Goal: Task Accomplishment & Management: Use online tool/utility

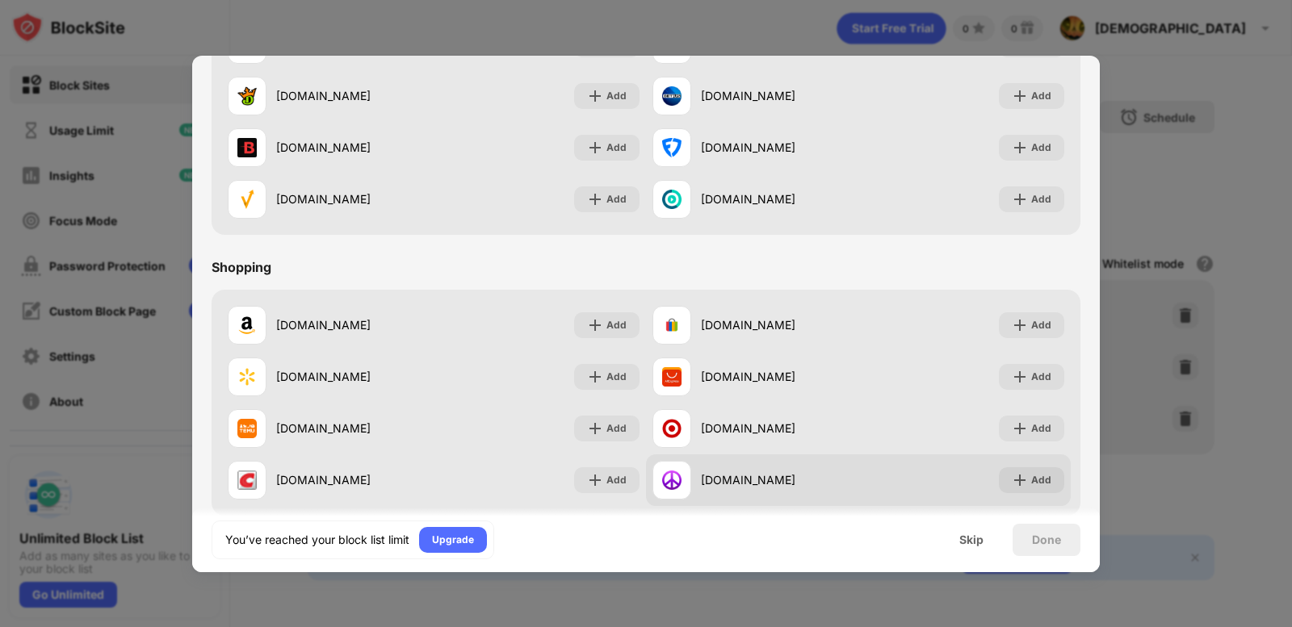
scroll to position [1692, 0]
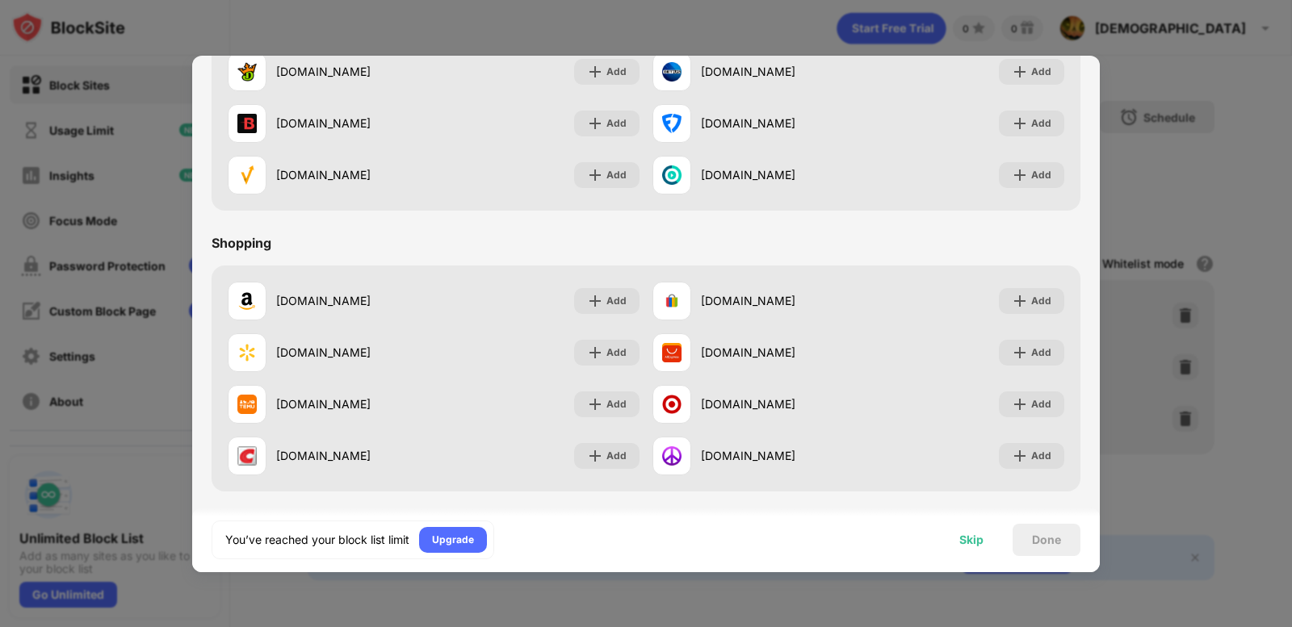
click at [999, 554] on div "Skip" at bounding box center [971, 540] width 63 height 32
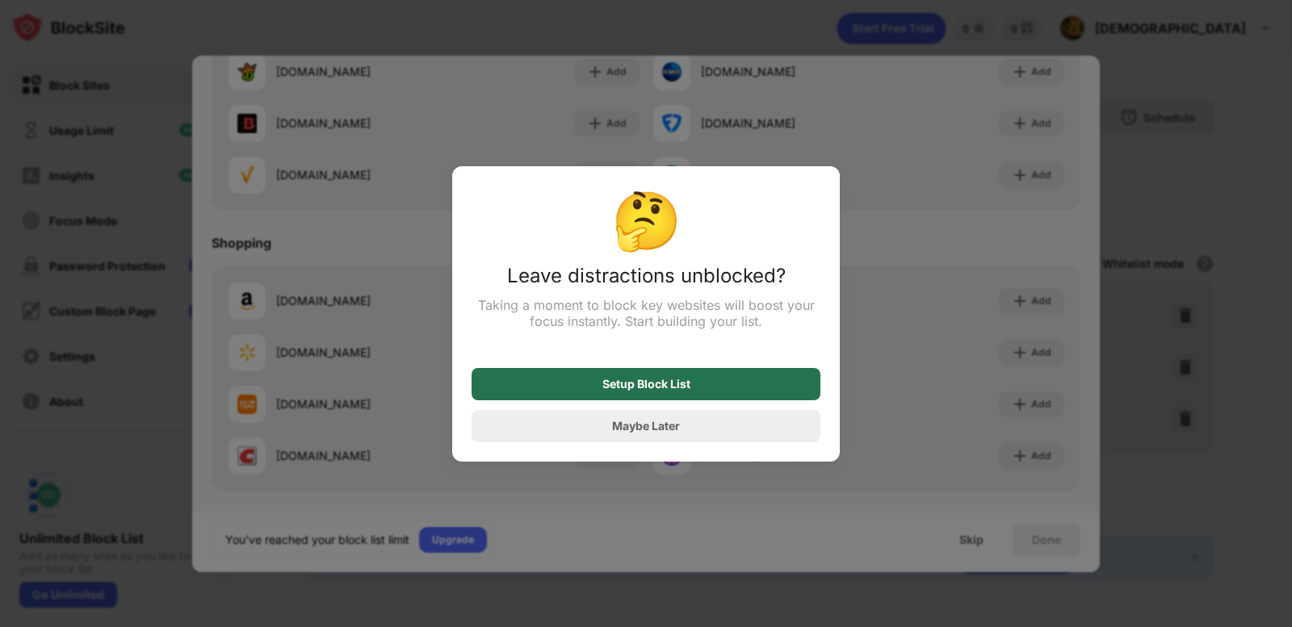
click at [706, 386] on div "Setup Block List" at bounding box center [645, 384] width 349 height 32
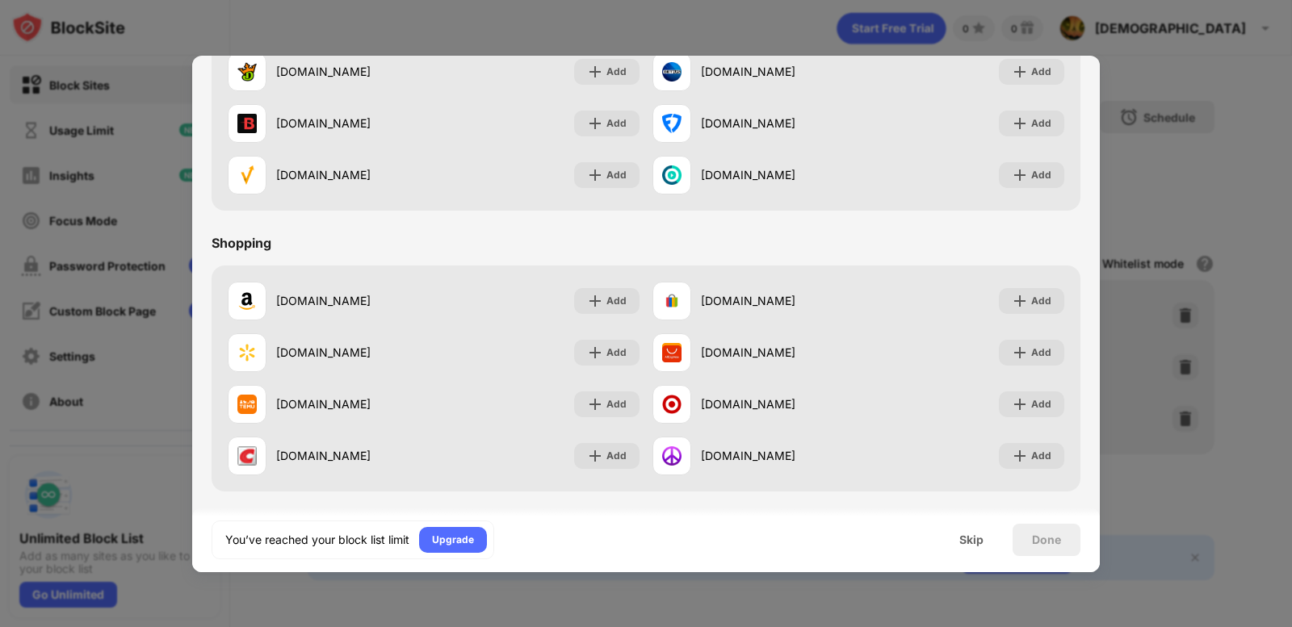
click at [967, 545] on div "Skip" at bounding box center [971, 540] width 24 height 13
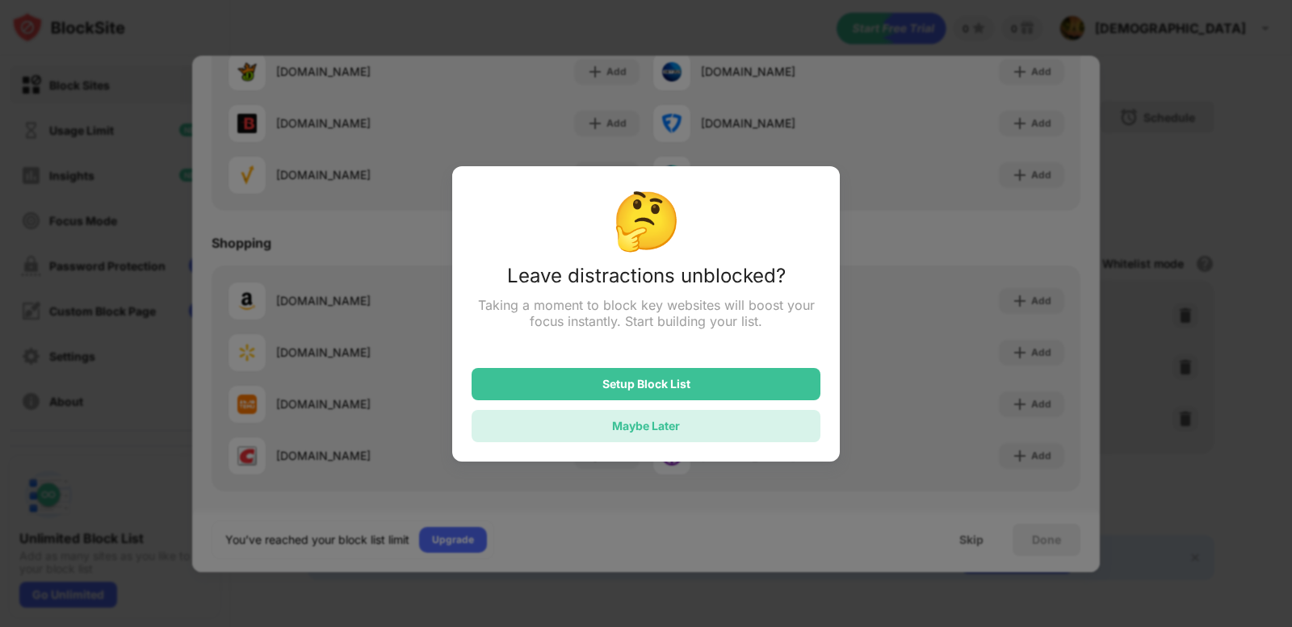
click at [750, 420] on div "Maybe Later" at bounding box center [645, 426] width 349 height 32
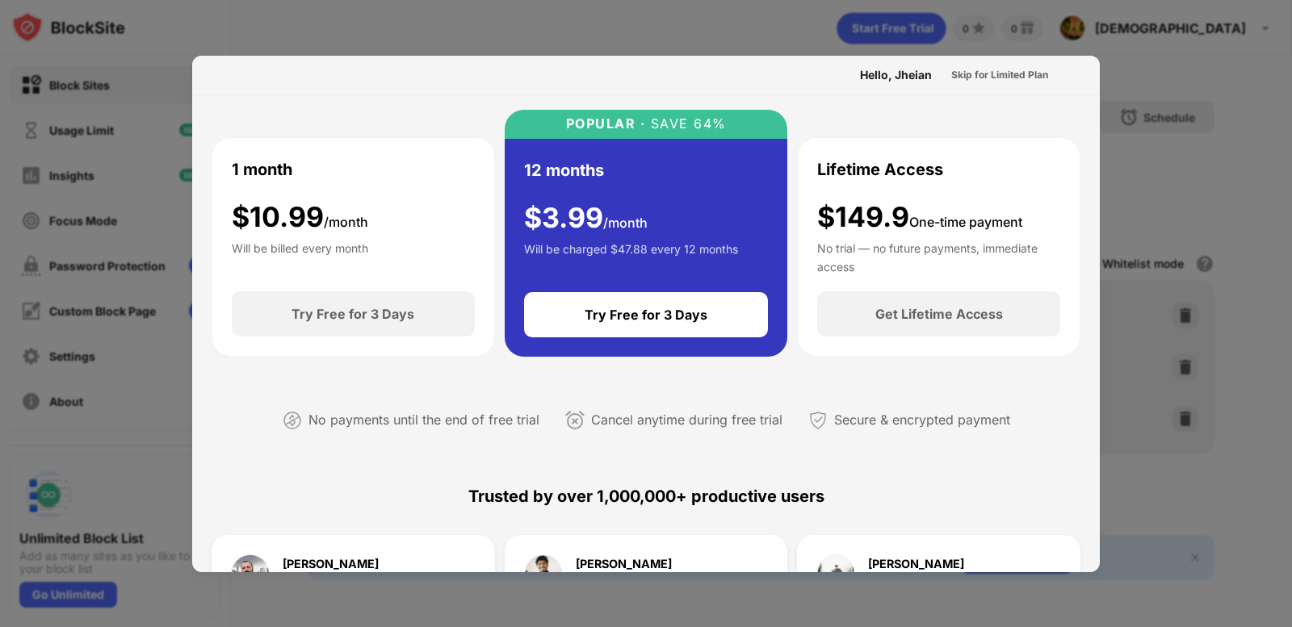
scroll to position [0, 0]
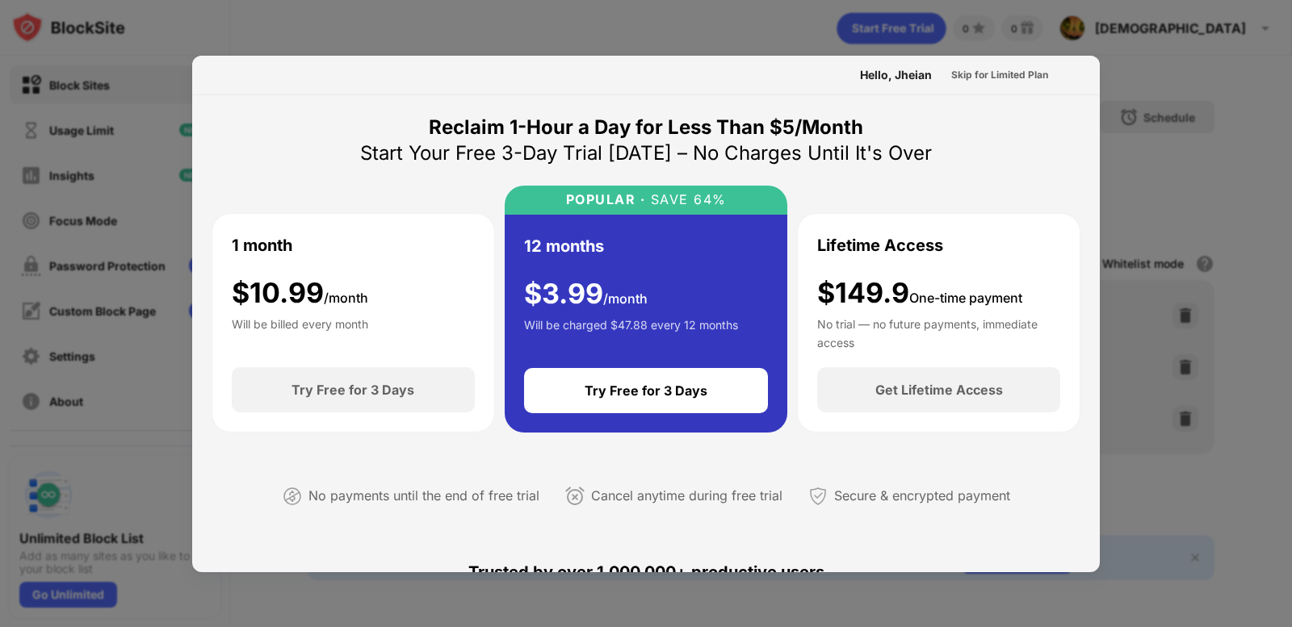
click at [1191, 160] on div at bounding box center [646, 313] width 1292 height 627
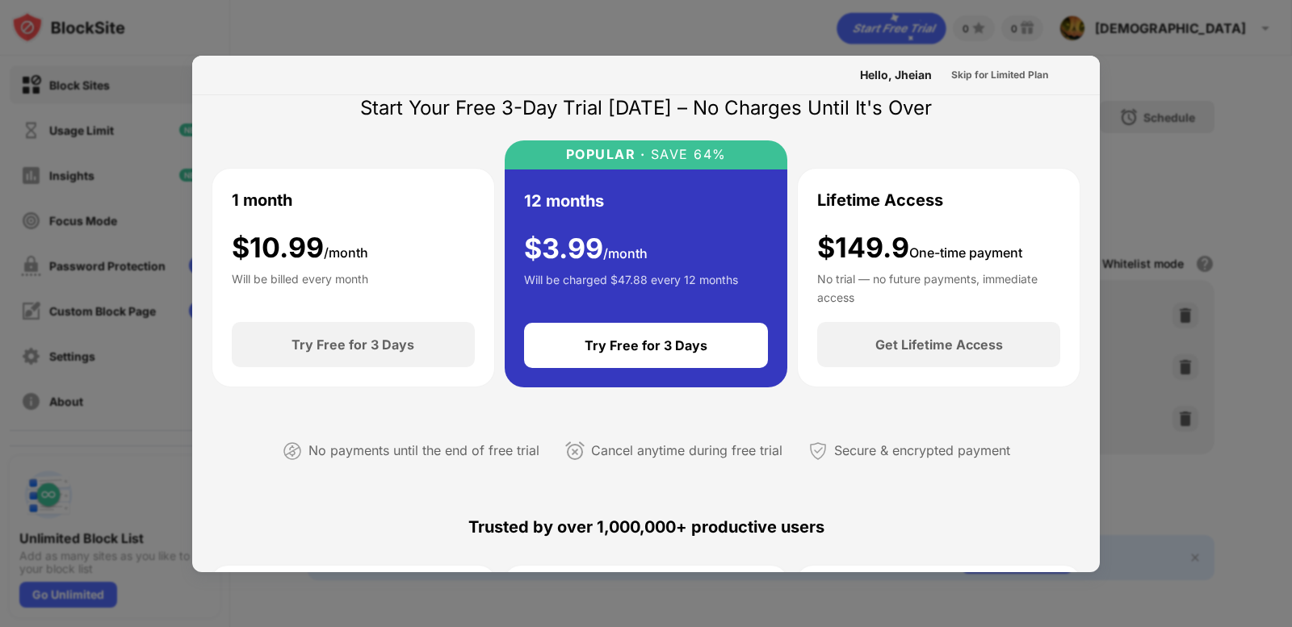
scroll to position [81, 0]
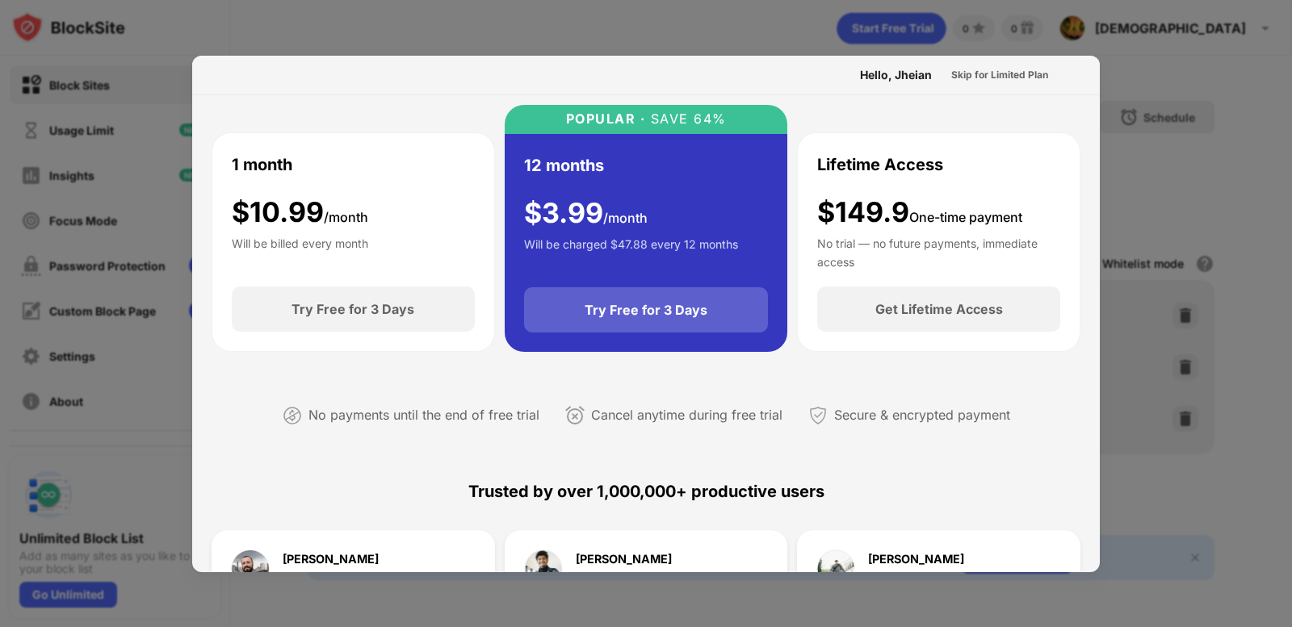
click at [647, 310] on div "Try Free for 3 Days" at bounding box center [645, 310] width 123 height 16
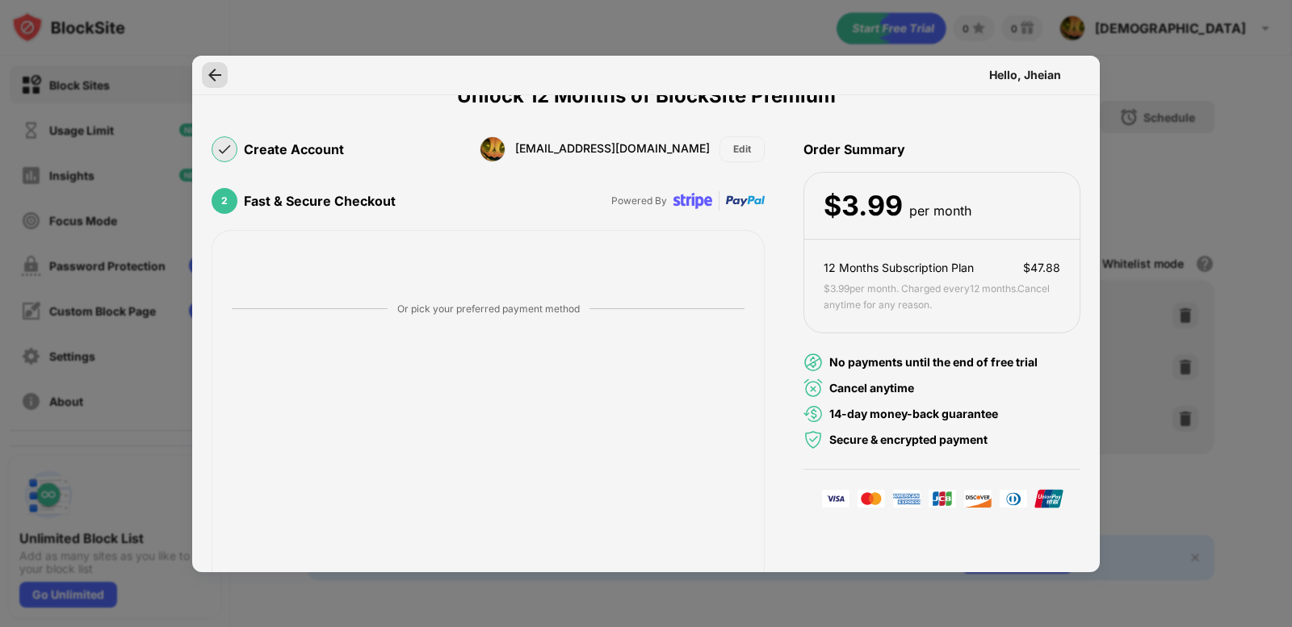
click at [211, 77] on img at bounding box center [215, 75] width 16 height 16
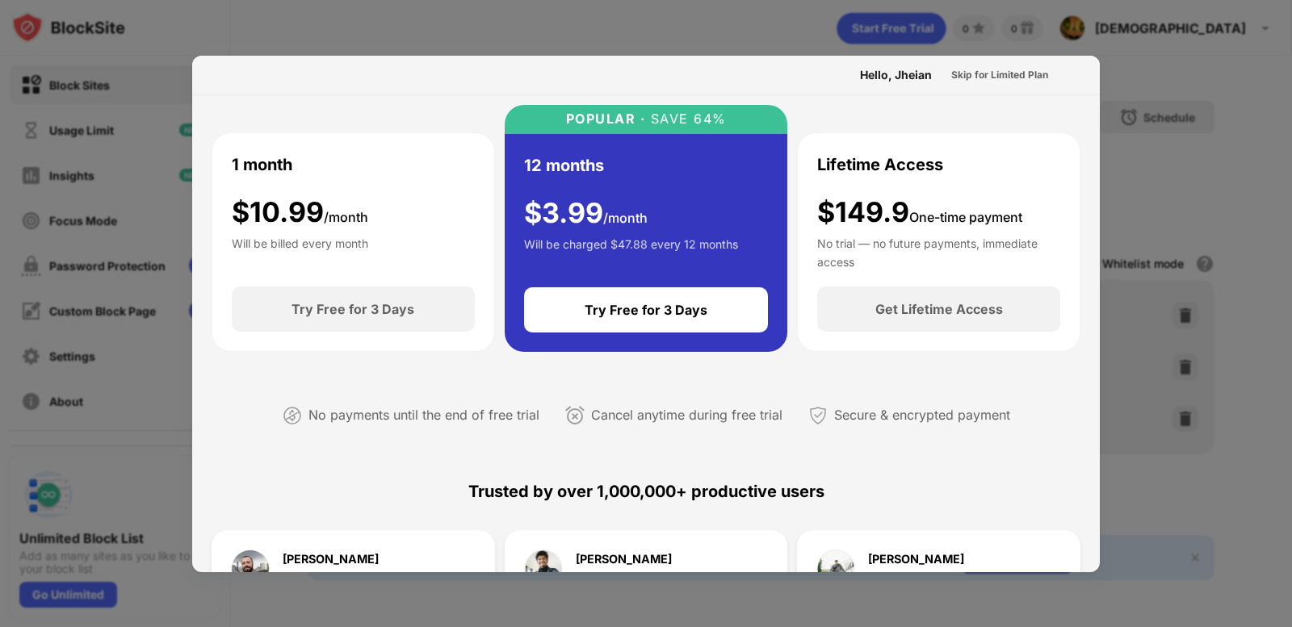
click at [211, 77] on div "Hello, Jheian Skip for Limited Plan" at bounding box center [645, 76] width 907 height 40
drag, startPoint x: 216, startPoint y: 77, endPoint x: 778, endPoint y: 82, distance: 562.7
click at [251, 80] on div "Hello, Jheian Skip for Limited Plan" at bounding box center [645, 76] width 907 height 40
drag, startPoint x: 898, startPoint y: 90, endPoint x: 961, endPoint y: 81, distance: 64.4
click at [907, 87] on div "Hello, Jheian Skip for Limited Plan" at bounding box center [645, 76] width 907 height 40
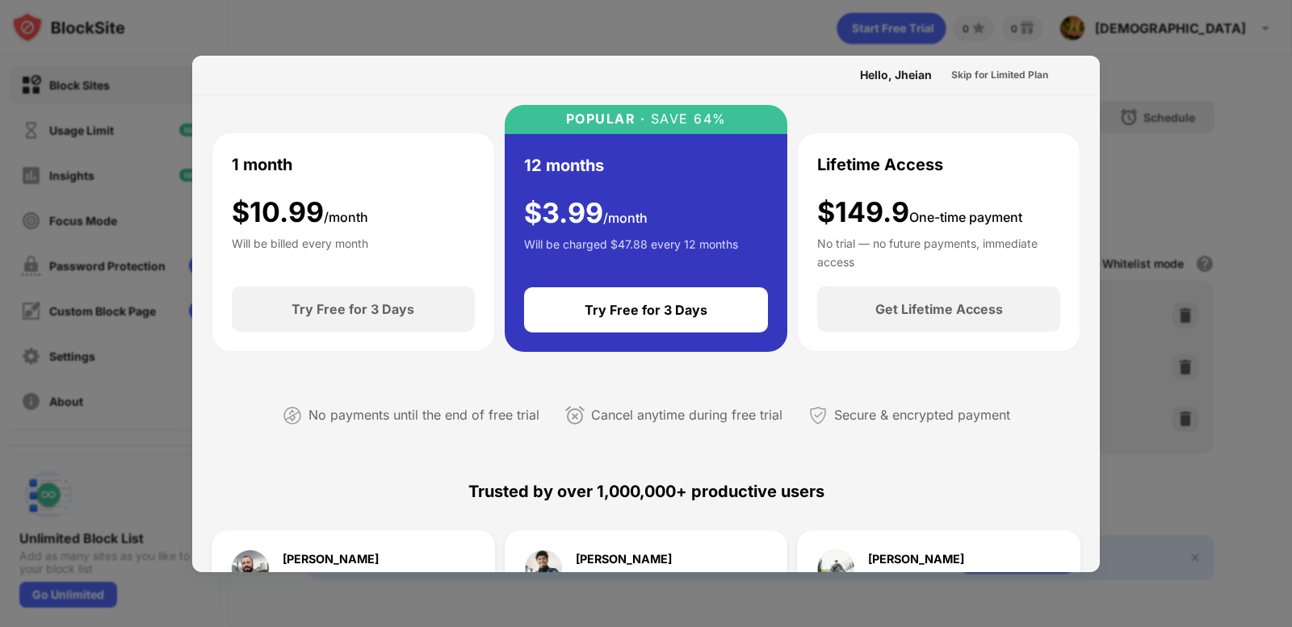
click at [1047, 65] on div "Skip for Limited Plan" at bounding box center [999, 75] width 123 height 26
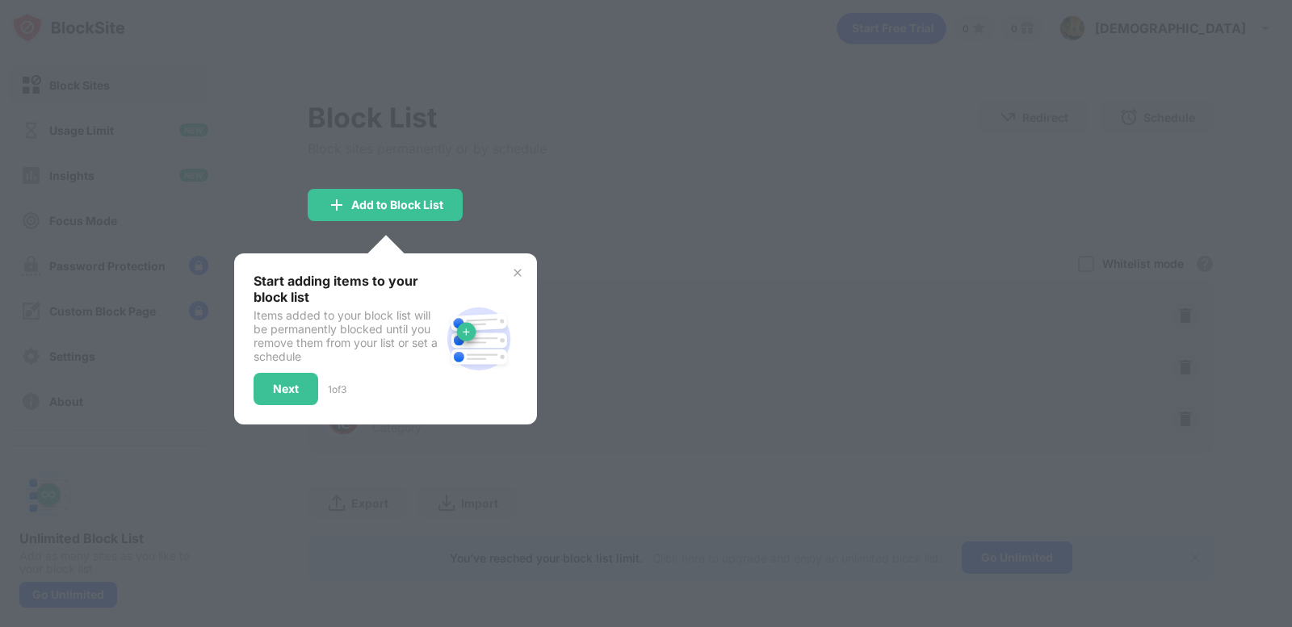
click at [1046, 61] on div "Hello, Jheian Skip" at bounding box center [645, 79] width 907 height 46
click at [717, 157] on div at bounding box center [646, 313] width 1292 height 627
click at [424, 201] on div "Add to Block List" at bounding box center [397, 205] width 92 height 13
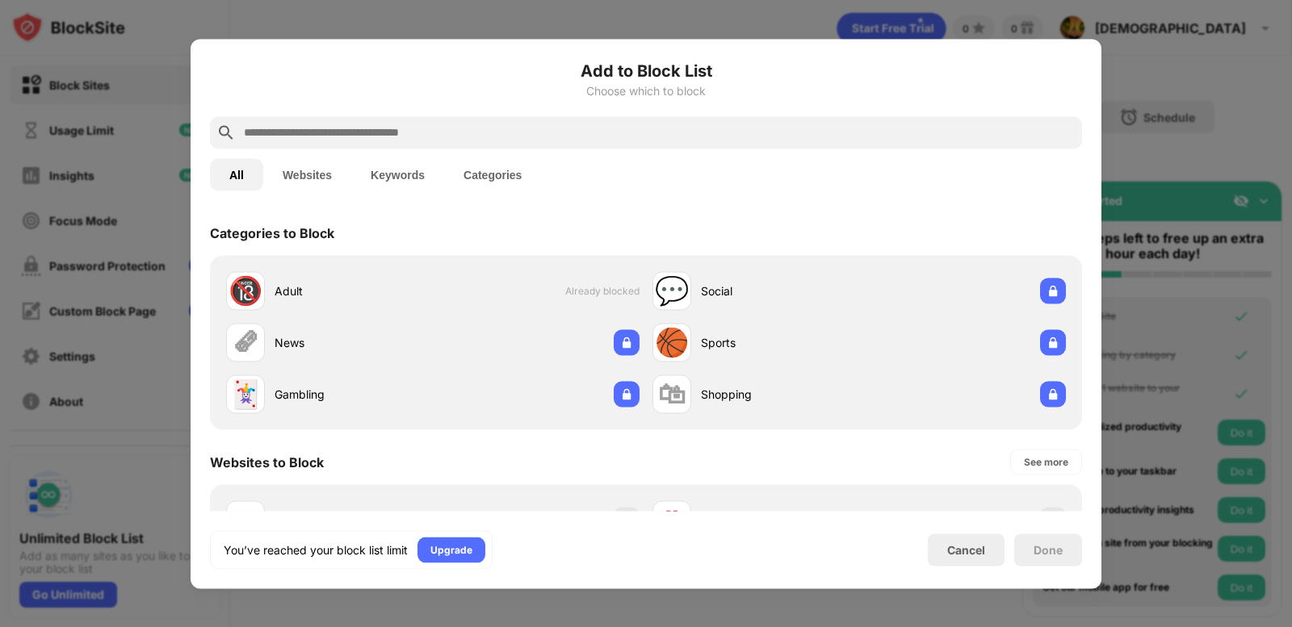
click at [1204, 65] on div at bounding box center [646, 313] width 1292 height 627
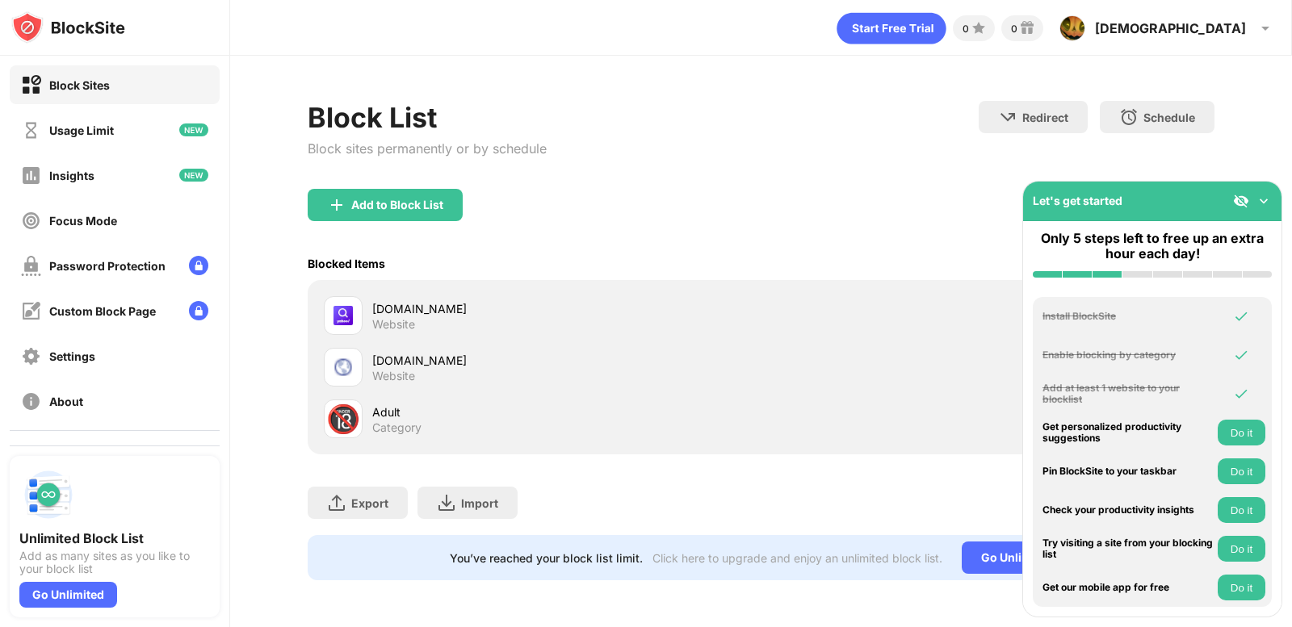
click at [727, 333] on div "[DOMAIN_NAME] Website" at bounding box center [543, 315] width 438 height 39
click at [1263, 206] on img at bounding box center [1263, 201] width 16 height 16
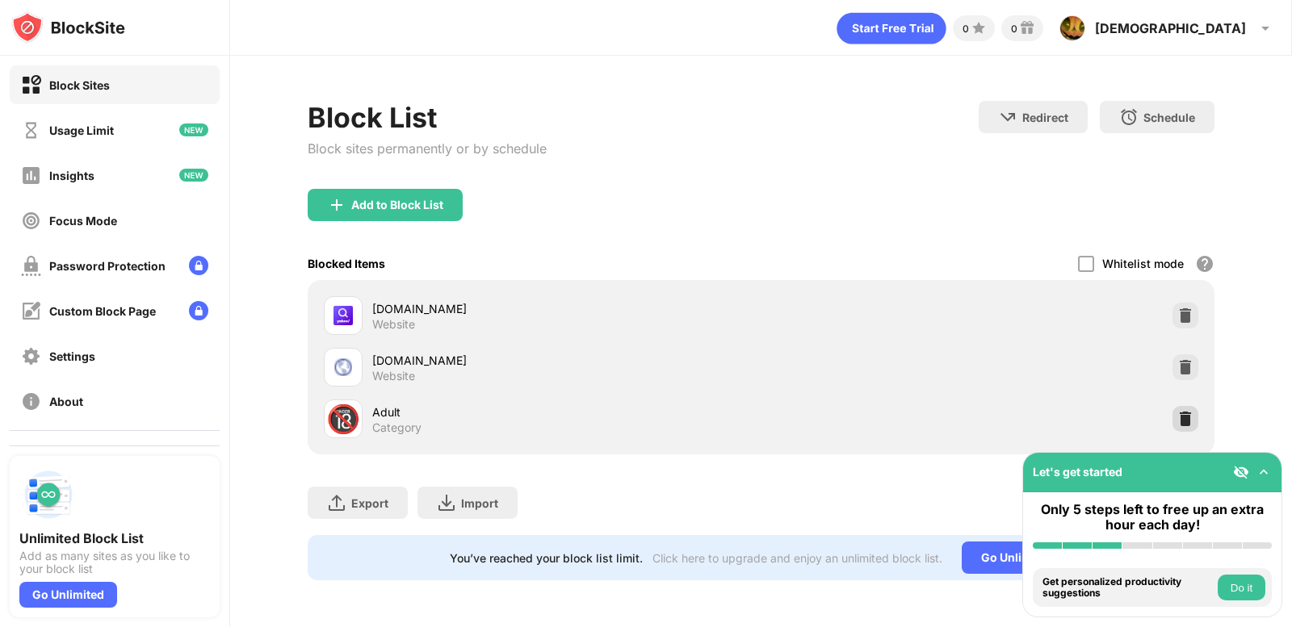
click at [1190, 420] on img at bounding box center [1185, 419] width 16 height 16
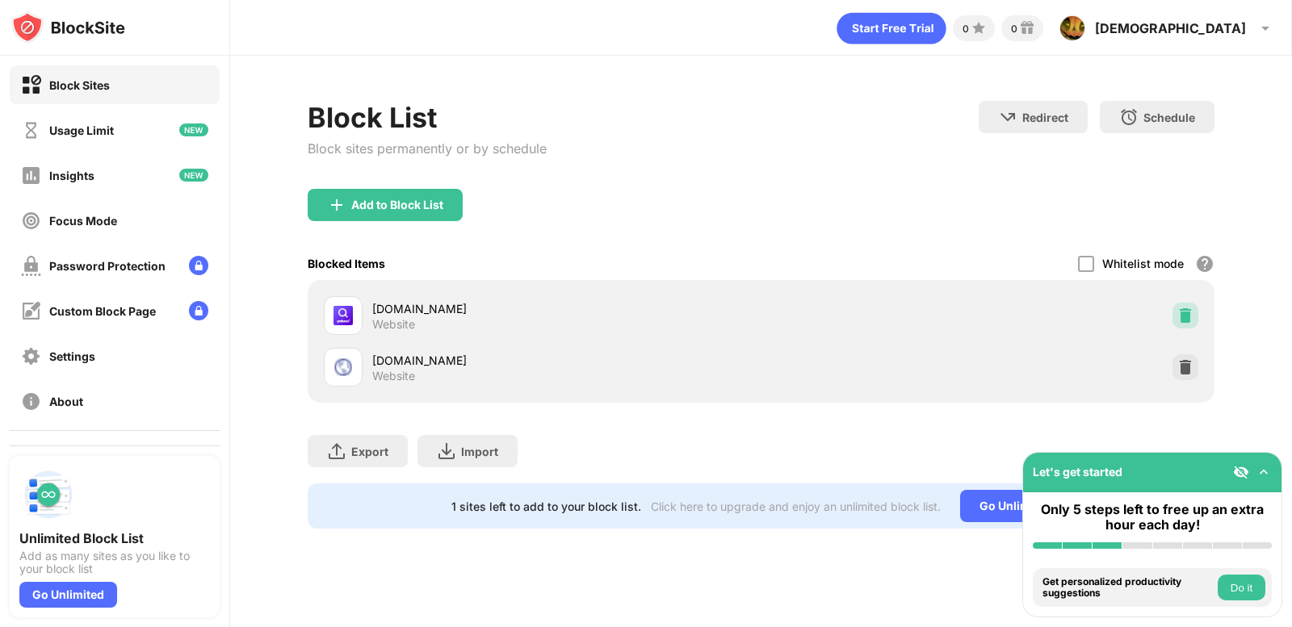
click at [1185, 318] on img at bounding box center [1185, 316] width 16 height 16
